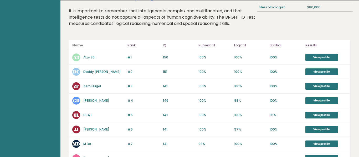
drag, startPoint x: 79, startPoint y: 58, endPoint x: 143, endPoint y: 59, distance: 63.8
click at [143, 59] on div "Highest IQ scores of people studying Neuroscience Possible Career paths Job Avg…" at bounding box center [209, 143] width 298 height 459
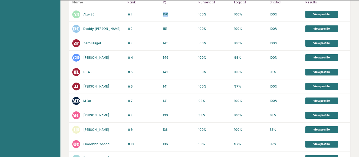
drag, startPoint x: 230, startPoint y: 97, endPoint x: 239, endPoint y: 96, distance: 8.5
click at [239, 22] on div "#1 A3 Alzy 36 157 #1 156 100% 100% 100% View profile" at bounding box center [209, 14] width 281 height 14
click at [195, 17] on p "156" at bounding box center [179, 14] width 32 height 5
drag, startPoint x: 271, startPoint y: 93, endPoint x: 320, endPoint y: 93, distance: 48.8
click at [320, 22] on div "#1 A3 Alzy 36 157 #1 156 100% 100% 100% View profile" at bounding box center [209, 14] width 281 height 14
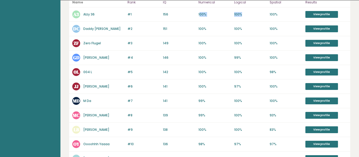
click at [266, 17] on p "100%" at bounding box center [250, 14] width 32 height 5
drag, startPoint x: 129, startPoint y: 100, endPoint x: 150, endPoint y: 100, distance: 21.8
click at [150, 22] on div "#1 A3 Alzy 36 157 #1 156 100% 100% 100% View profile" at bounding box center [209, 14] width 281 height 14
click at [116, 22] on div "#1 A3 Alzy 36 157 #1 156 100% 100% 100% View profile" at bounding box center [209, 14] width 281 height 14
click at [95, 17] on link "Alzy 36" at bounding box center [88, 14] width 11 height 4
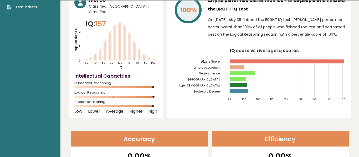
scroll to position [43, 0]
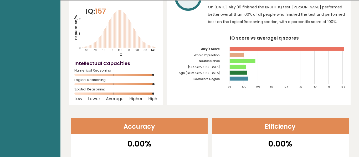
drag, startPoint x: 222, startPoint y: 14, endPoint x: 170, endPoint y: 20, distance: 52.7
click at [157, 14] on icon "Population/% IQ 0 1 2 60 70 80 90 100 110 120 130 140" at bounding box center [115, 31] width 83 height 51
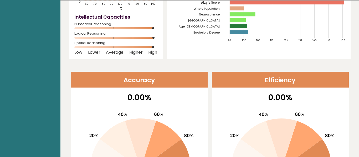
scroll to position [129, 0]
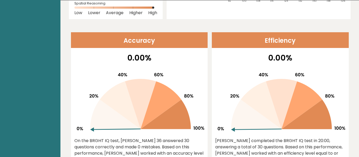
drag, startPoint x: 340, startPoint y: 100, endPoint x: 314, endPoint y: 100, distance: 25.5
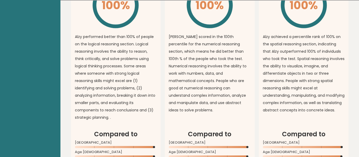
scroll to position [388, 0]
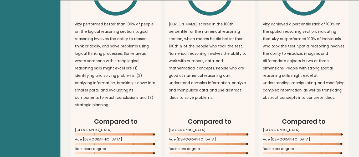
drag, startPoint x: 99, startPoint y: 126, endPoint x: 177, endPoint y: 126, distance: 78.5
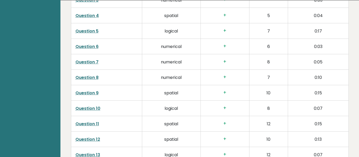
scroll to position [861, 0]
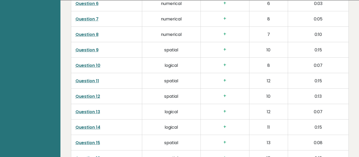
drag, startPoint x: 187, startPoint y: 83, endPoint x: 234, endPoint y: 67, distance: 49.7
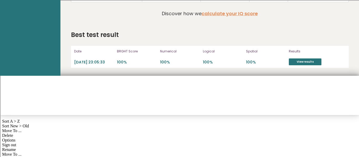
scroll to position [1421, 0]
